Goal: Information Seeking & Learning: Find specific fact

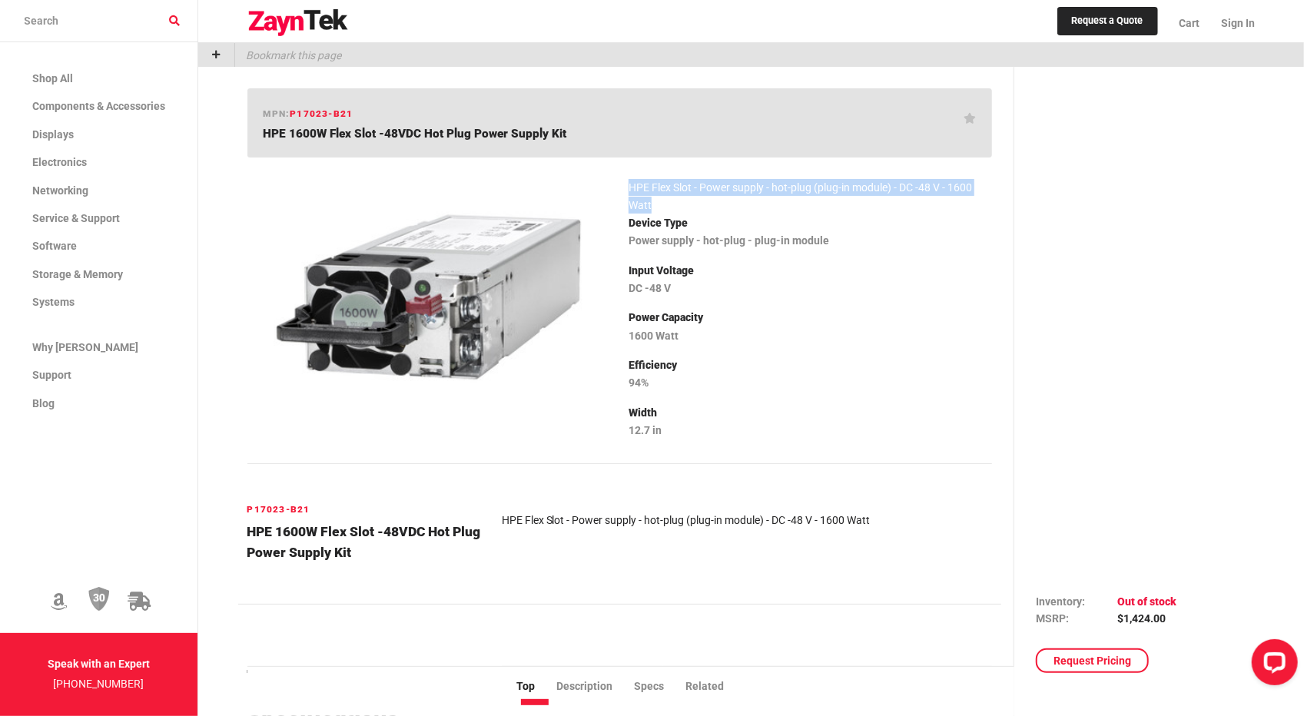
drag, startPoint x: 630, startPoint y: 188, endPoint x: 664, endPoint y: 207, distance: 38.9
click at [664, 207] on article "HPE Flex Slot - Power supply - hot-plug (plug-in module) - DC -48 V - 1600 Watt" at bounding box center [810, 196] width 363 height 35
copy article "HPE Flex Slot - Power supply - hot-plug (plug-in module) - DC -48 V - 1600 Watt"
drag, startPoint x: 576, startPoint y: 131, endPoint x: 602, endPoint y: 134, distance: 26.4
click at [580, 131] on h1 "HPE 1600W Flex Slot -48VDC Hot Plug Power Supply Kit" at bounding box center [614, 133] width 701 height 15
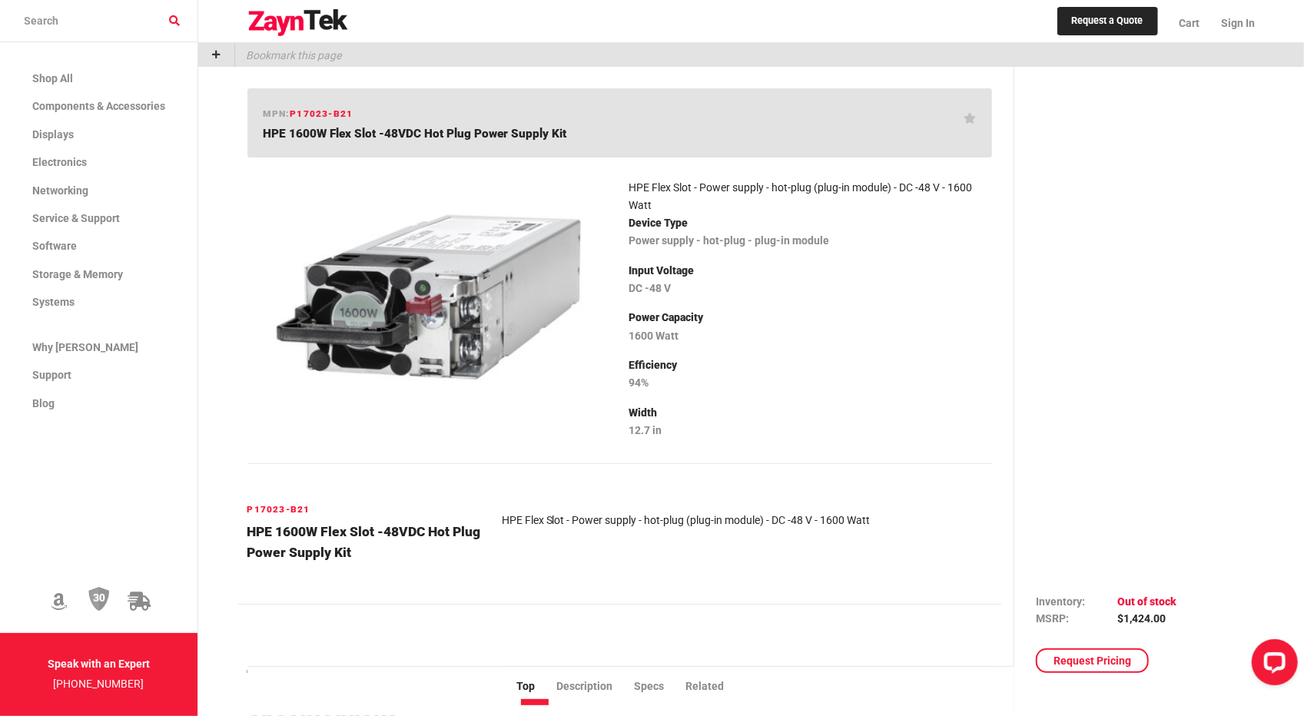
drag, startPoint x: 582, startPoint y: 139, endPoint x: 247, endPoint y: 139, distance: 334.3
click at [247, 139] on div "mpn: P17023-B21 HPE 1600W Flex Slot -48VDC Hot Plug Power Supply Kit" at bounding box center [619, 123] width 745 height 70
copy span "HPE 1600W Flex Slot -48VDC Hot Plug Power Supply Kit"
drag, startPoint x: 352, startPoint y: 116, endPoint x: 300, endPoint y: 119, distance: 52.3
click at [288, 119] on div "mpn: P17023-B21 HPE 1600W Flex Slot -48VDC Hot Plug Power Supply Kit" at bounding box center [619, 123] width 745 height 70
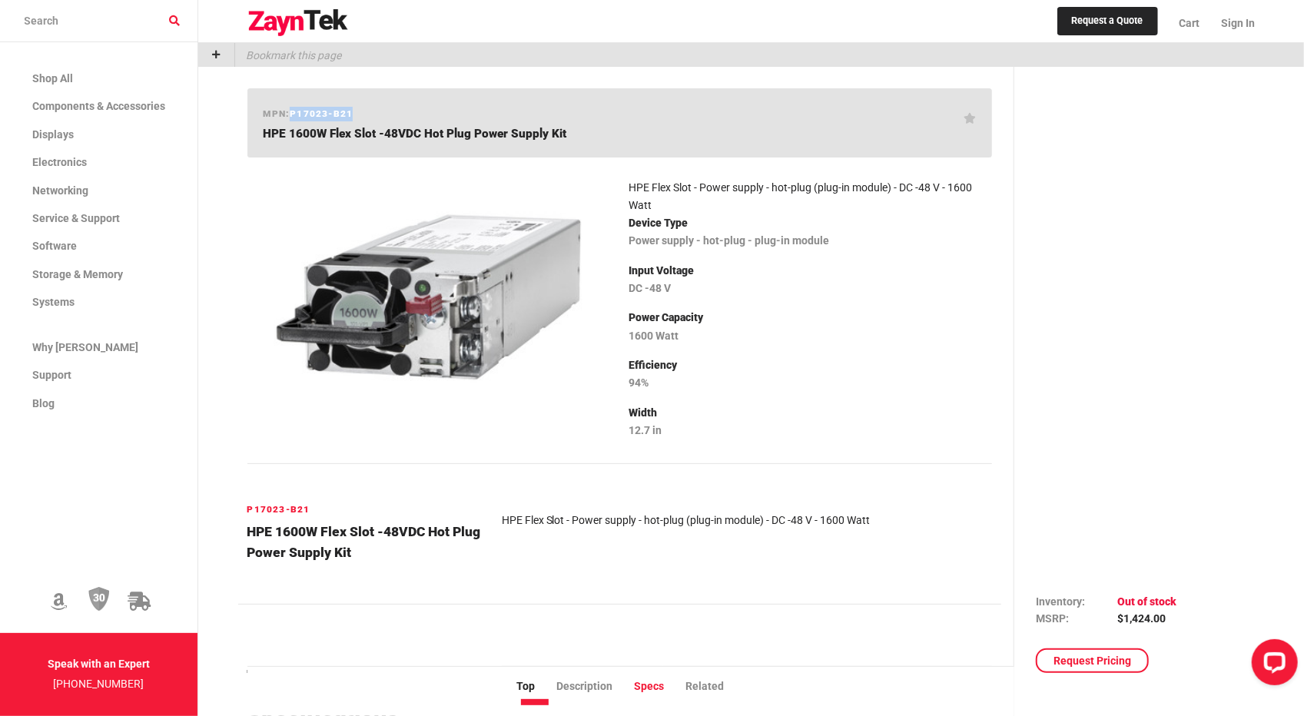
copy span "P17023-B21"
click at [169, 20] on input "search products" at bounding box center [98, 21] width 197 height 42
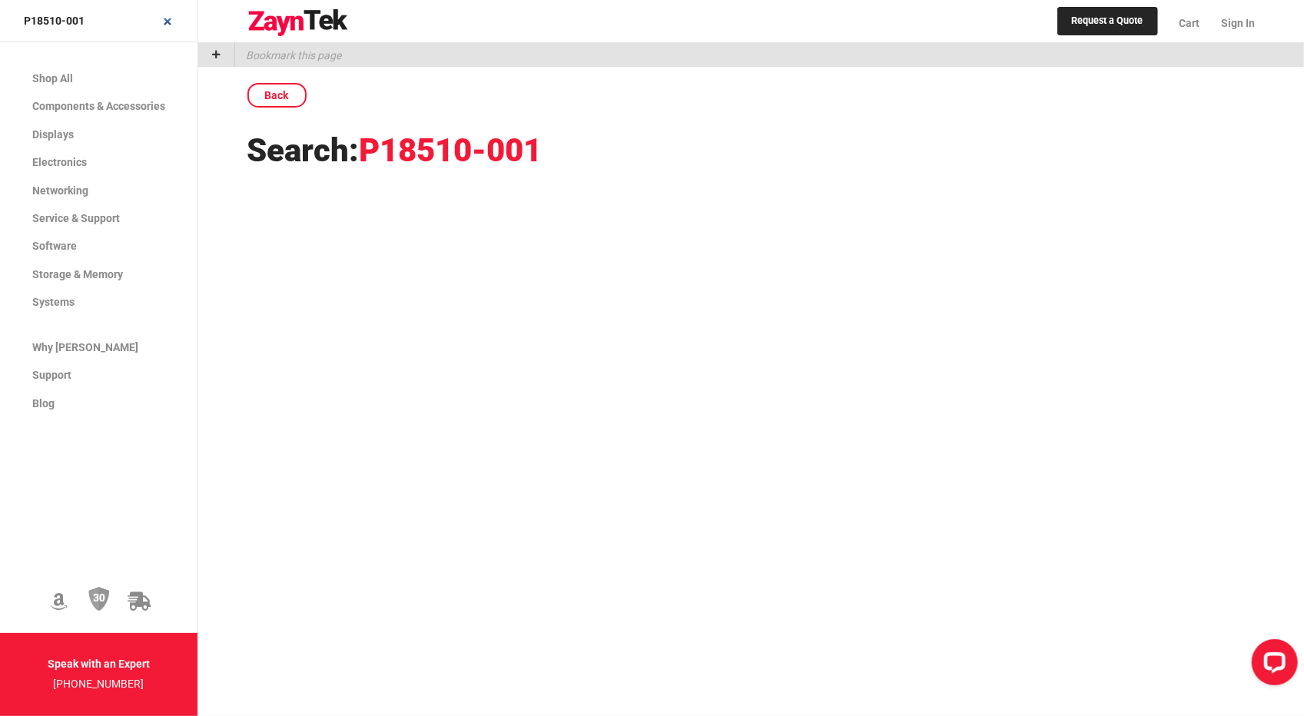
type input "P18510-001"
click at [123, 28] on input "P18510-001" at bounding box center [98, 21] width 197 height 42
